Goal: Find specific page/section: Find specific page/section

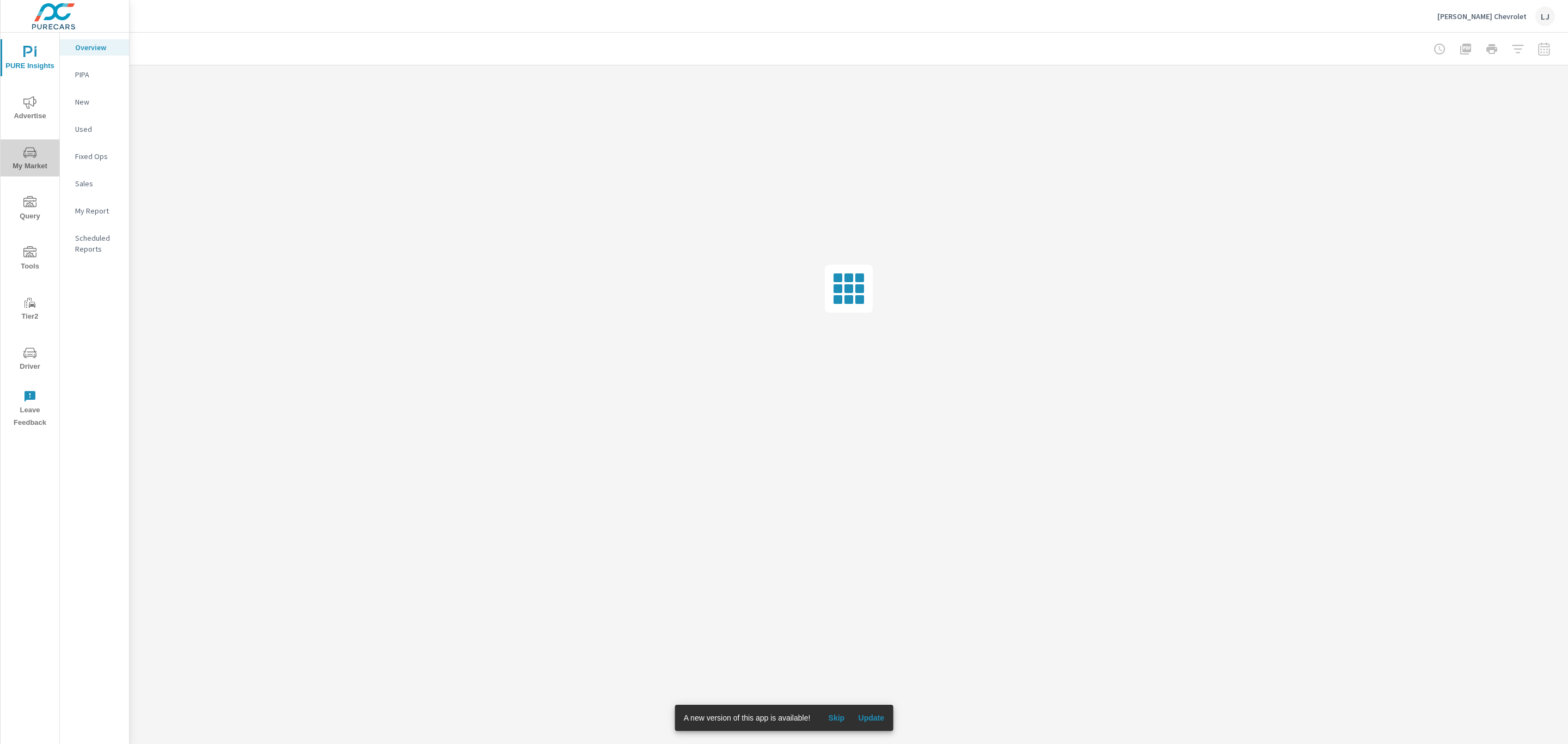
click at [41, 165] on span "My Market" at bounding box center [30, 160] width 52 height 27
click at [101, 332] on p "Inventory" at bounding box center [97, 336] width 45 height 11
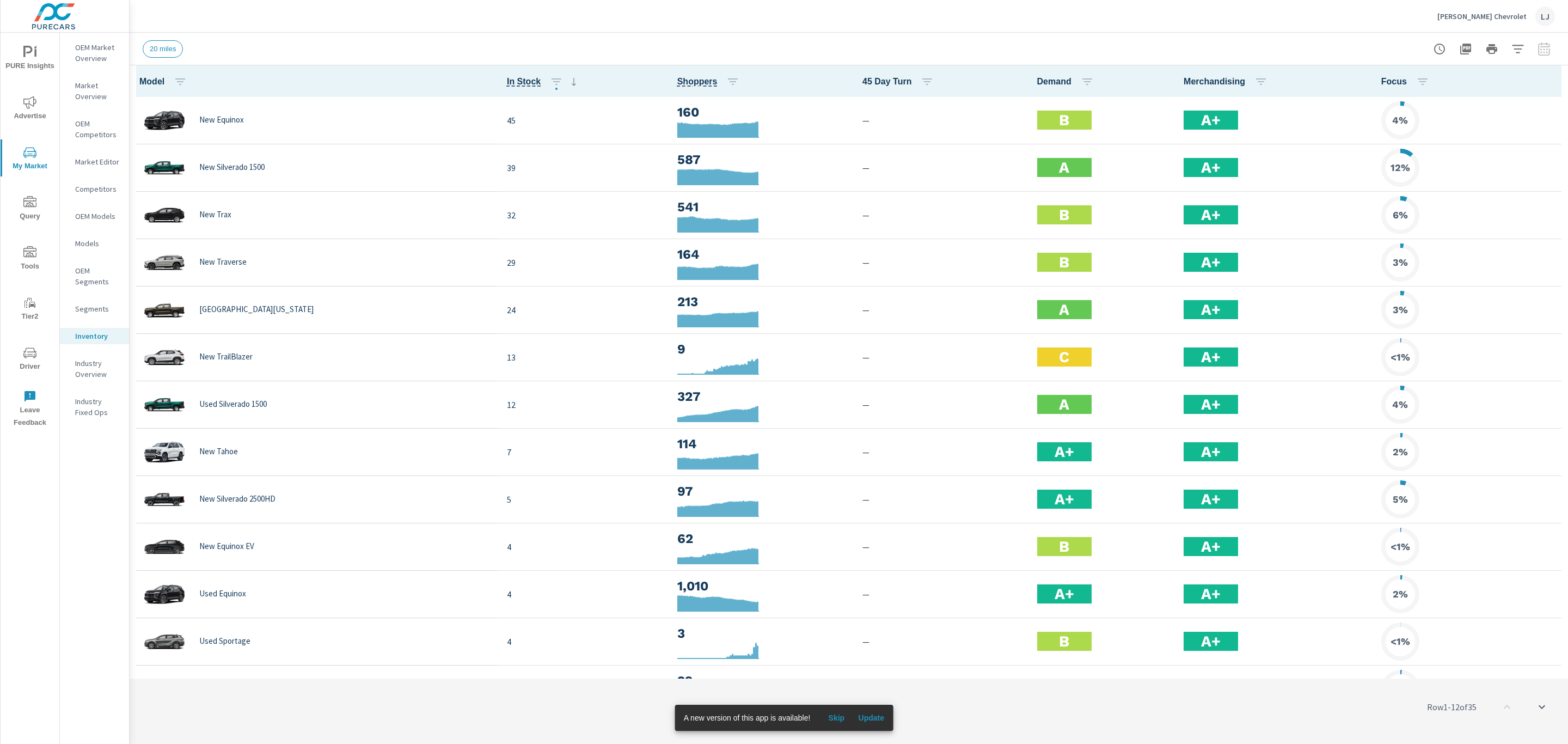
scroll to position [1, 0]
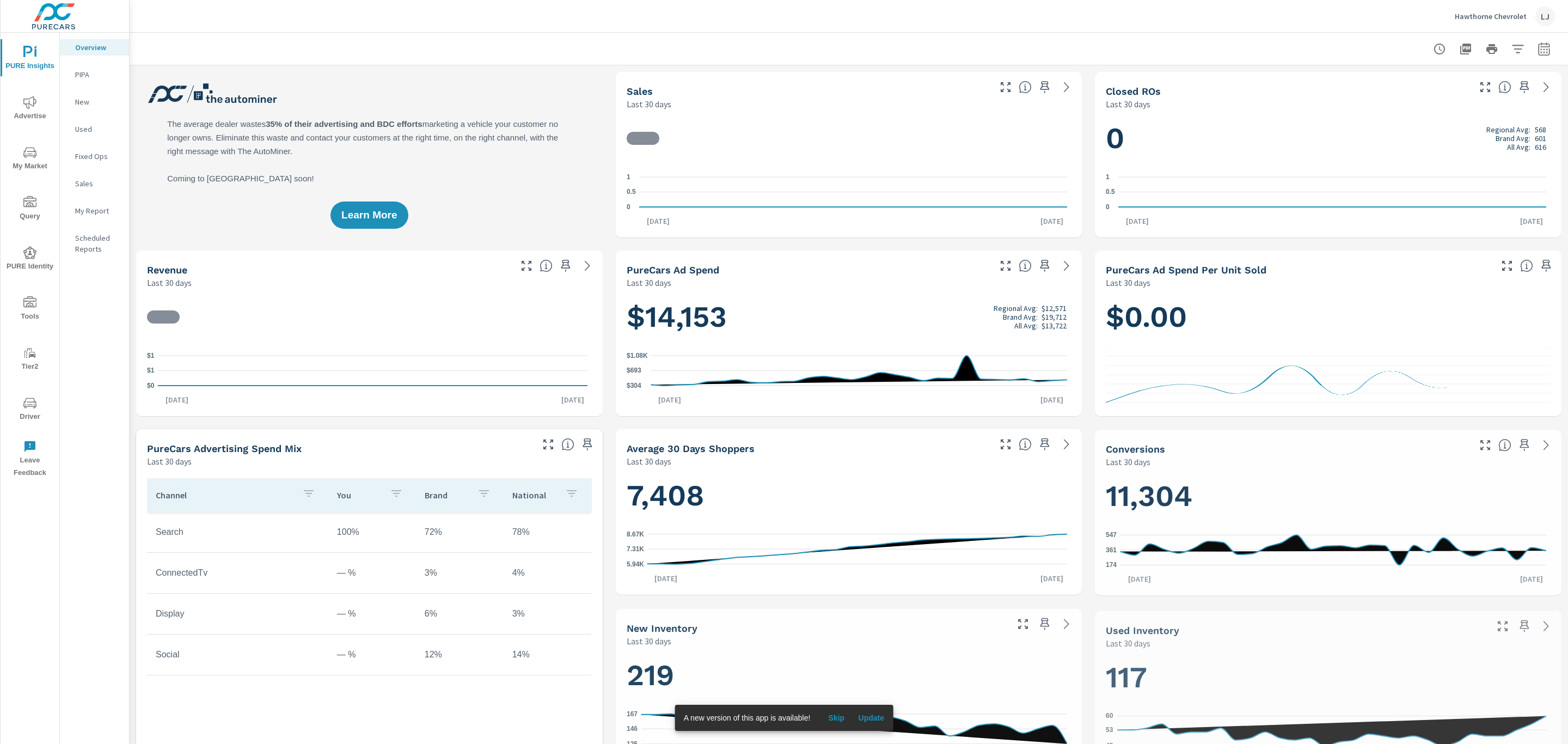
scroll to position [245, 0]
click at [31, 164] on span "My Market" at bounding box center [30, 160] width 52 height 27
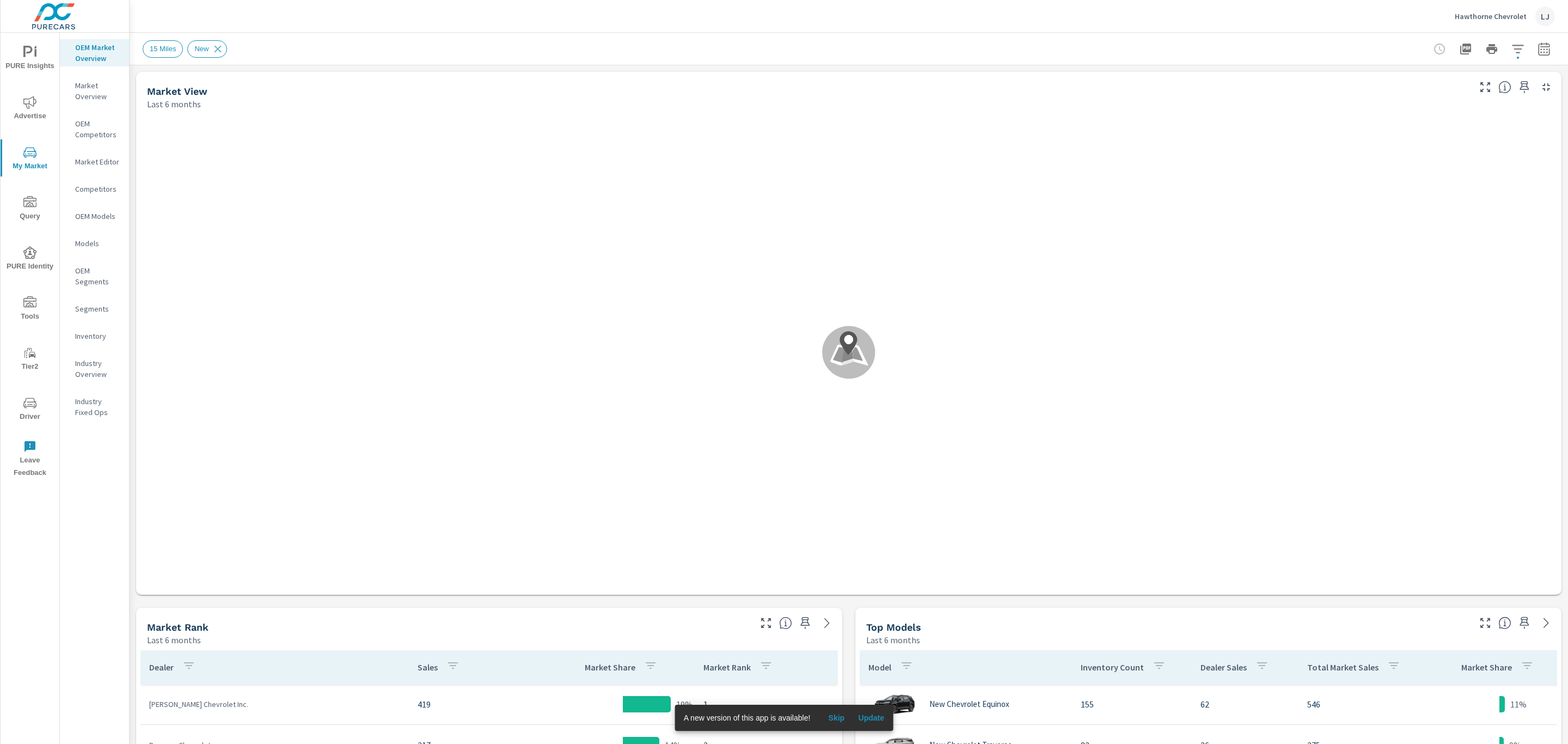
scroll to position [286, 0]
click at [96, 333] on p "Inventory" at bounding box center [97, 336] width 45 height 11
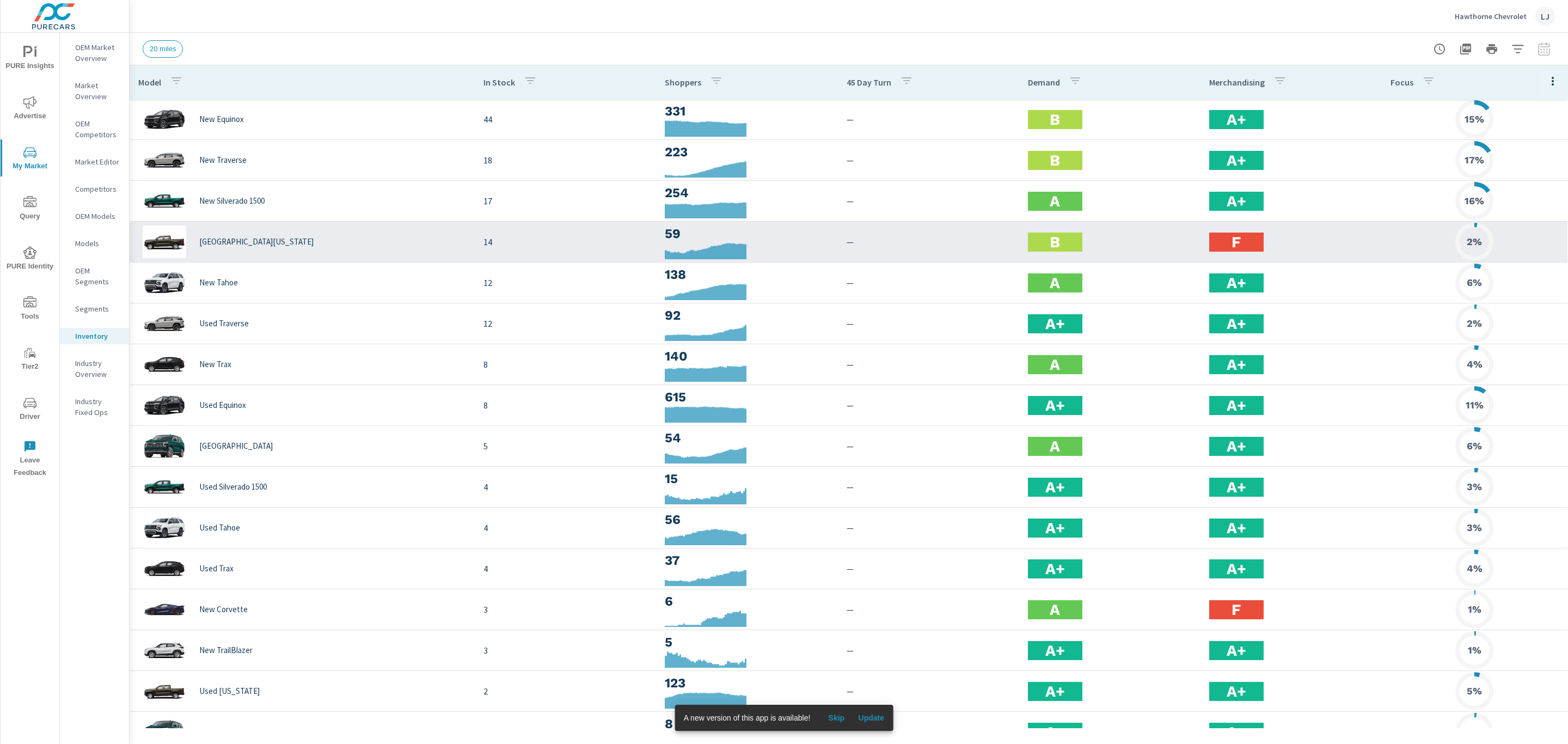
click at [226, 240] on p "[GEOGRAPHIC_DATA][US_STATE]" at bounding box center [256, 242] width 114 height 10
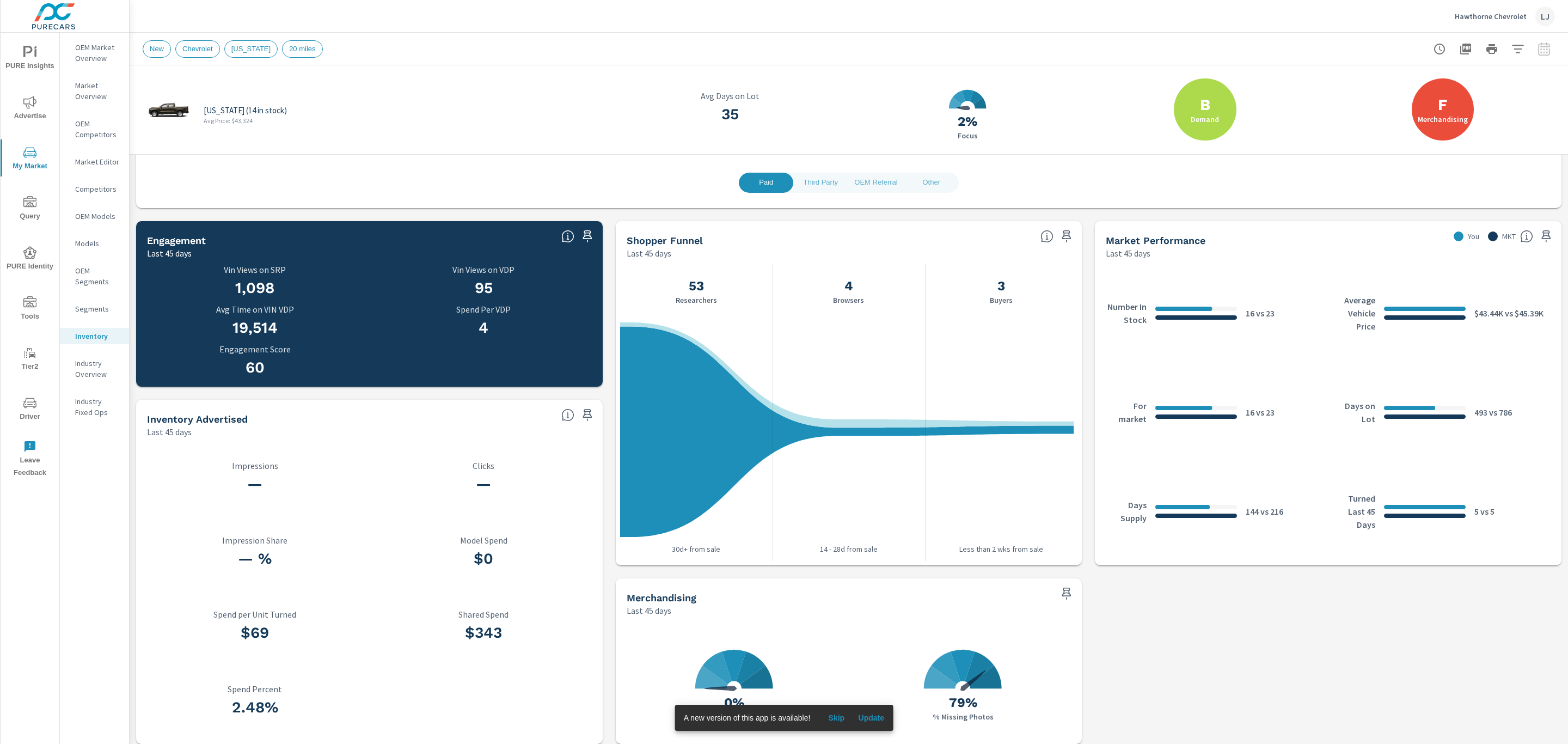
scroll to position [304, 0]
